Goal: Find contact information: Find contact information

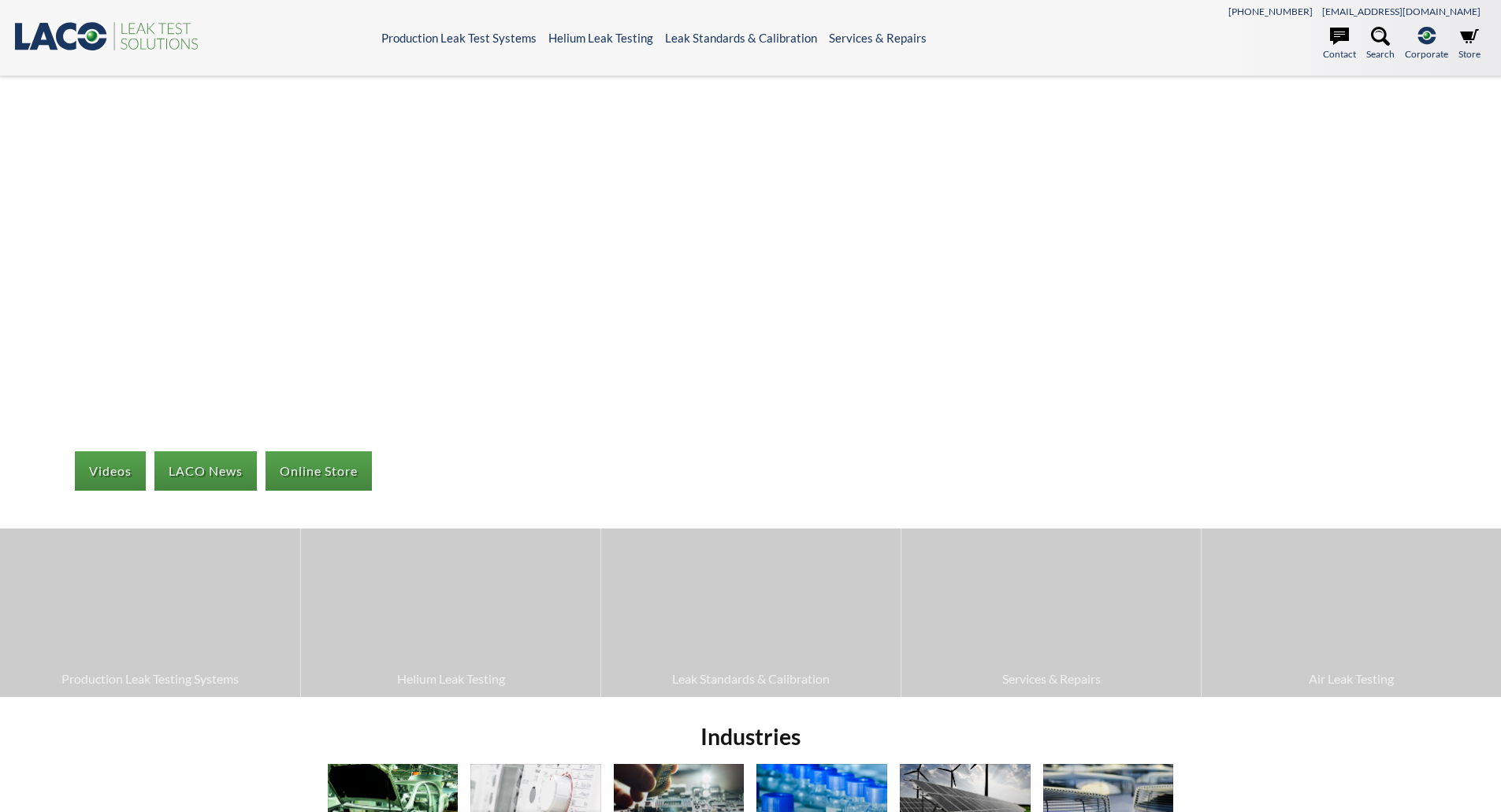
select select "Language Translate Widget"
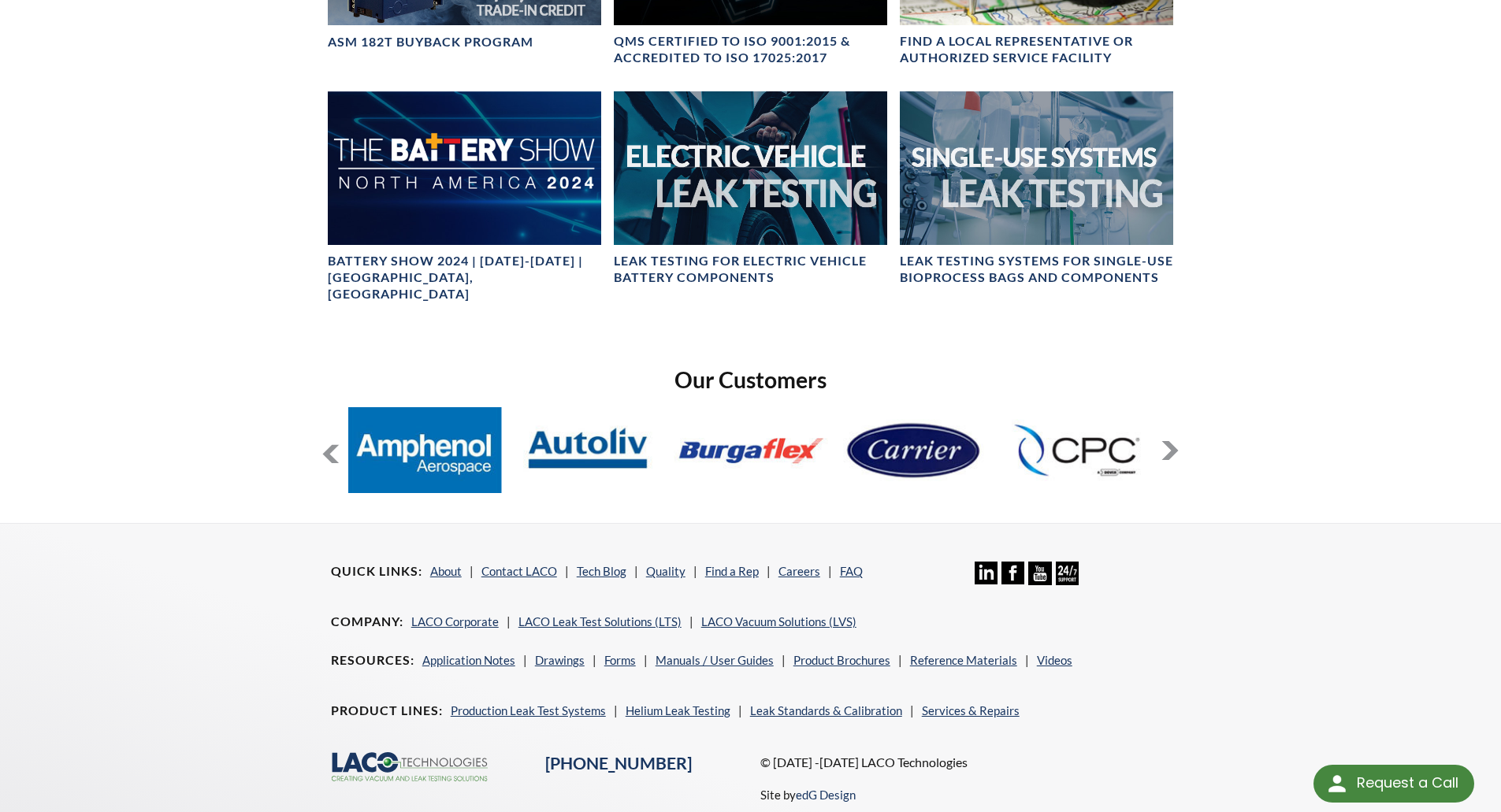
scroll to position [1067, 0]
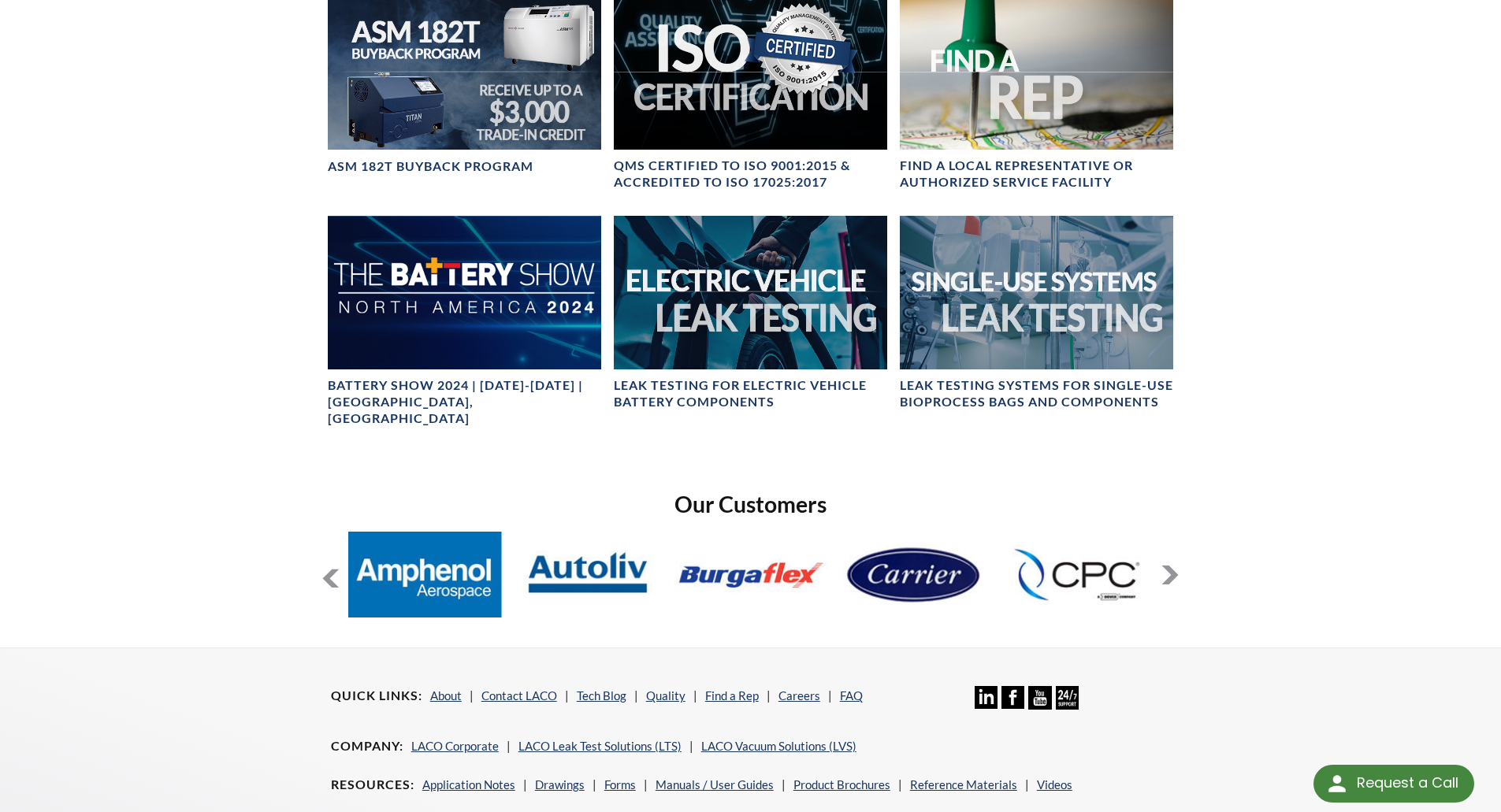
scroll to position [1067, 0]
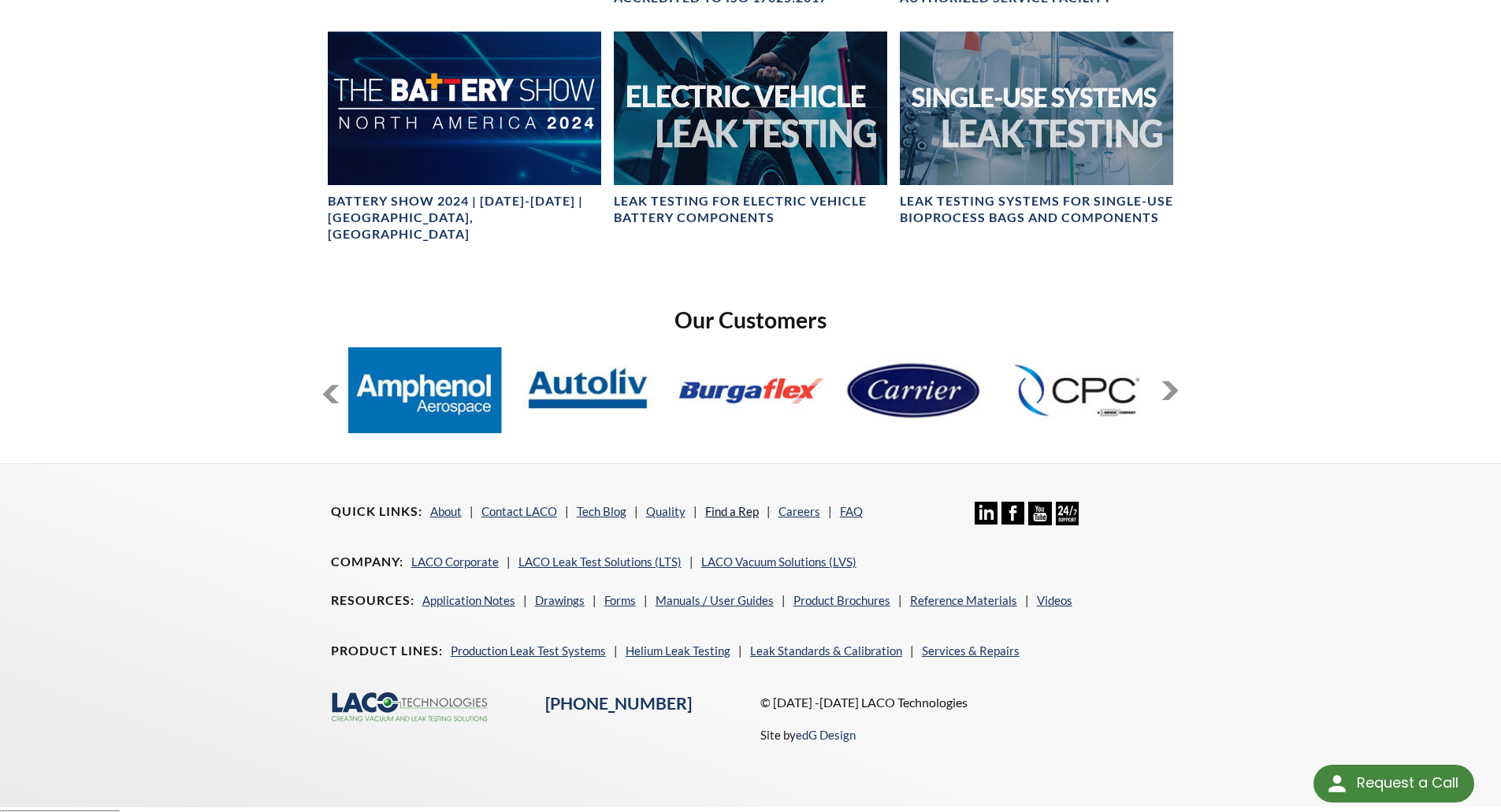
click at [711, 504] on link "Find a Rep" at bounding box center [732, 511] width 53 height 14
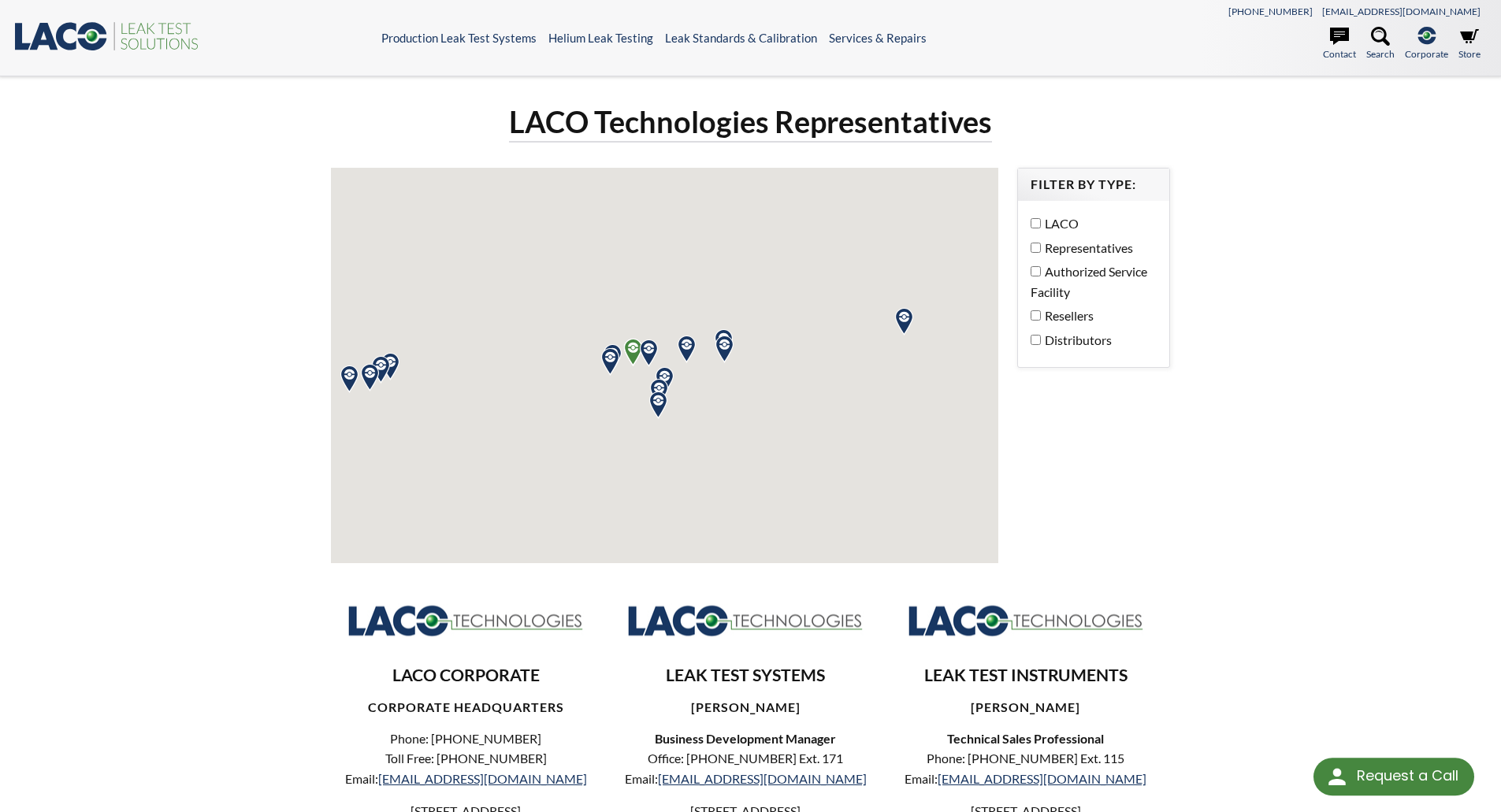
select select "Language Translate Widget"
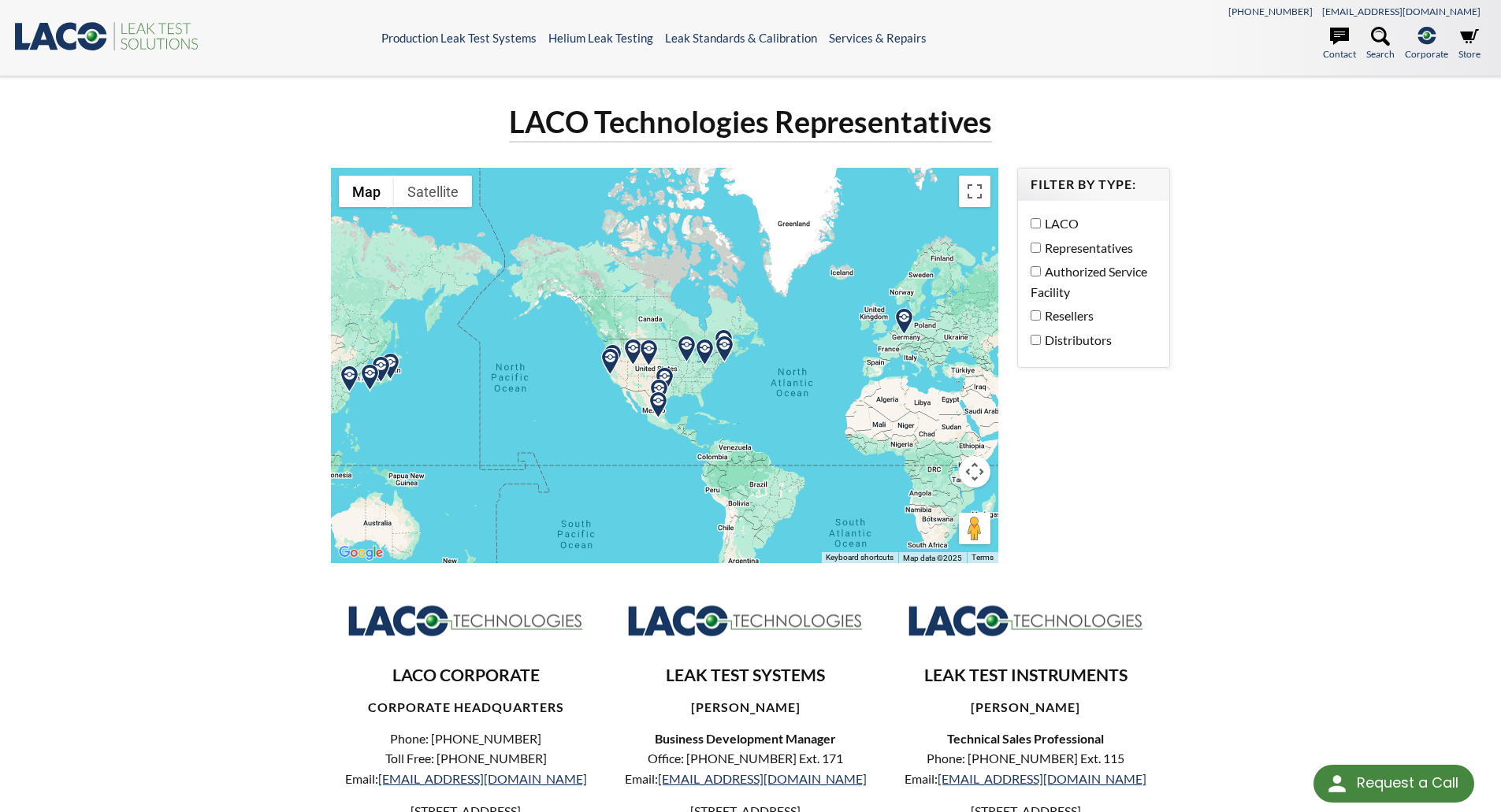
click at [1053, 233] on label "LACO" at bounding box center [1090, 224] width 118 height 21
click at [1049, 251] on label "Representatives" at bounding box center [1090, 248] width 118 height 21
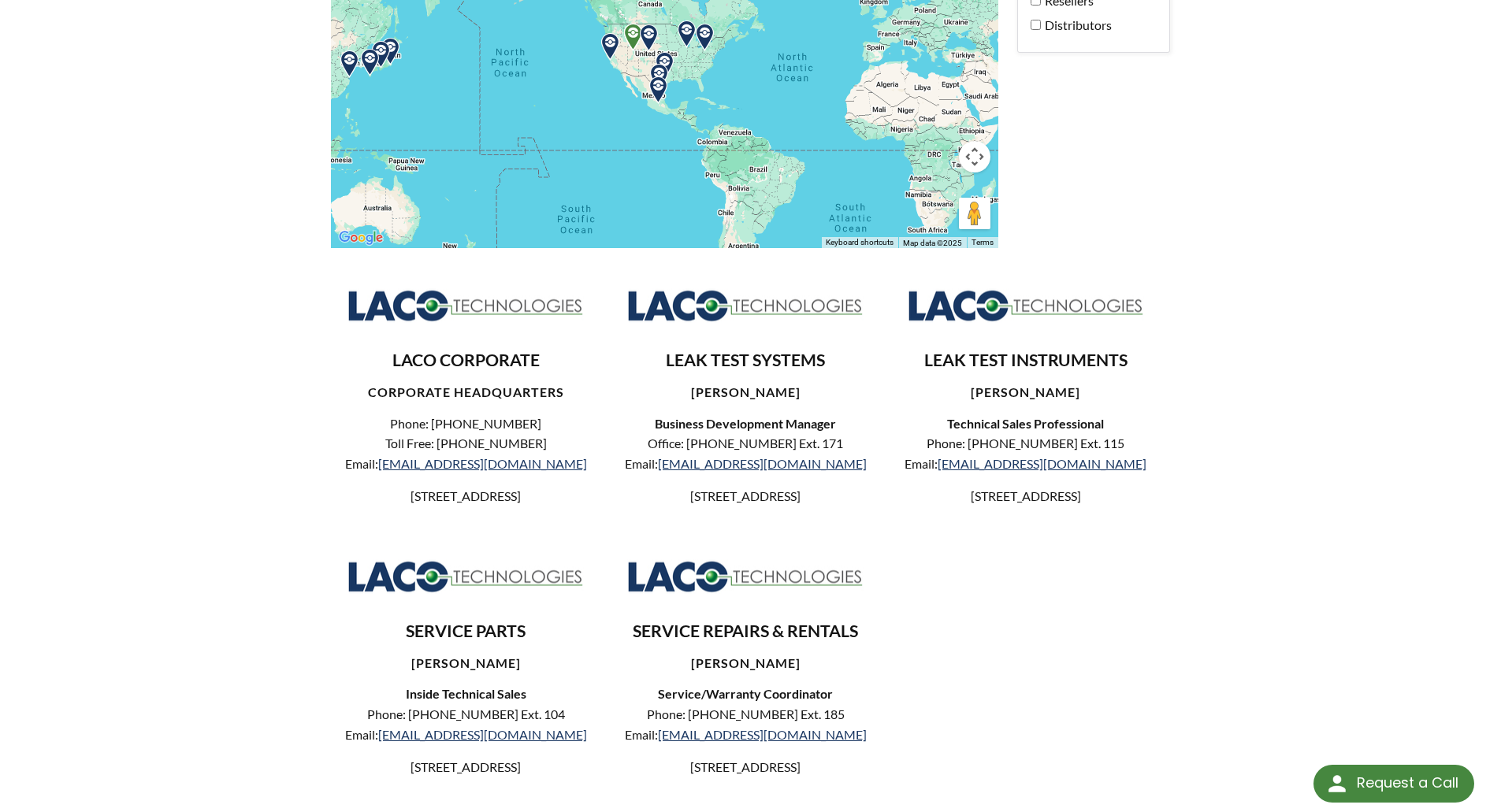
scroll to position [473, 0]
